Goal: Use online tool/utility: Use online tool/utility

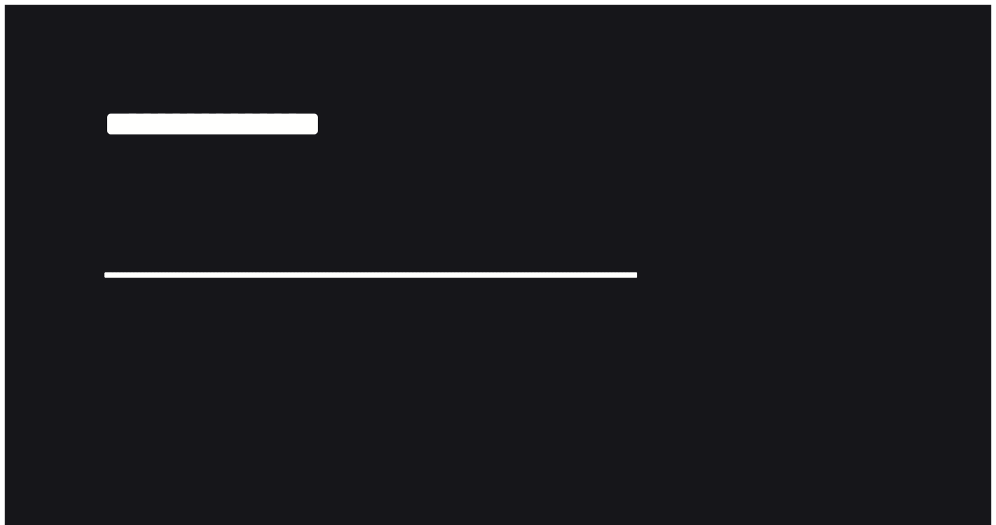
click at [361, 215] on div "**********" at bounding box center [498, 267] width 987 height 525
click at [294, 333] on div "**********" at bounding box center [498, 267] width 987 height 525
click at [422, 151] on div "**********" at bounding box center [498, 267] width 987 height 525
